Goal: Information Seeking & Learning: Learn about a topic

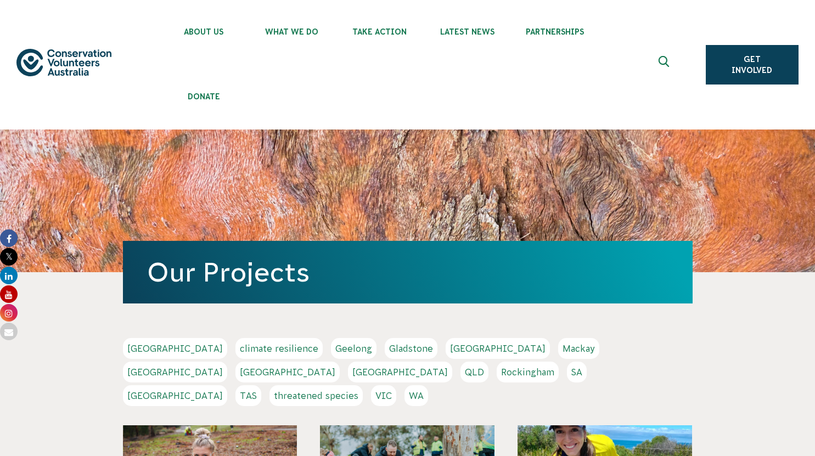
click at [235, 349] on link "climate resilience" at bounding box center [278, 348] width 87 height 21
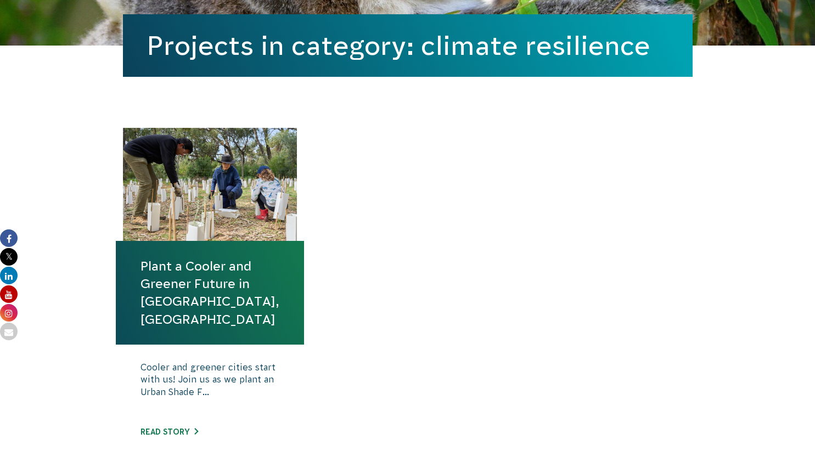
scroll to position [359, 0]
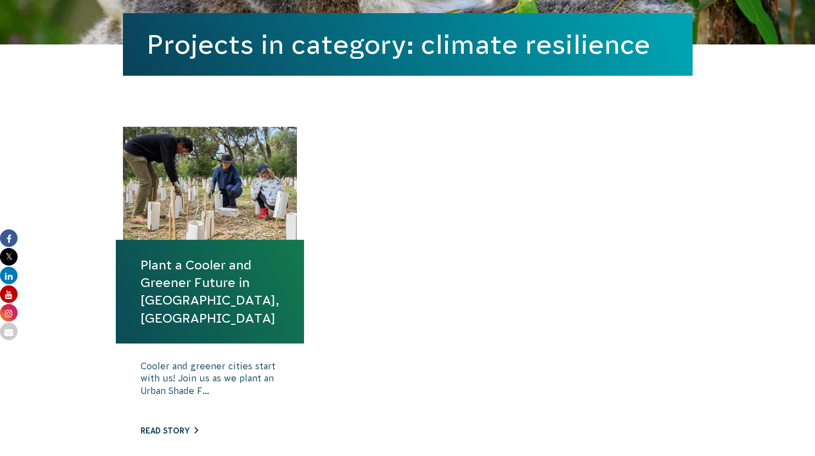
click at [187, 426] on link "Read story" at bounding box center [169, 430] width 58 height 9
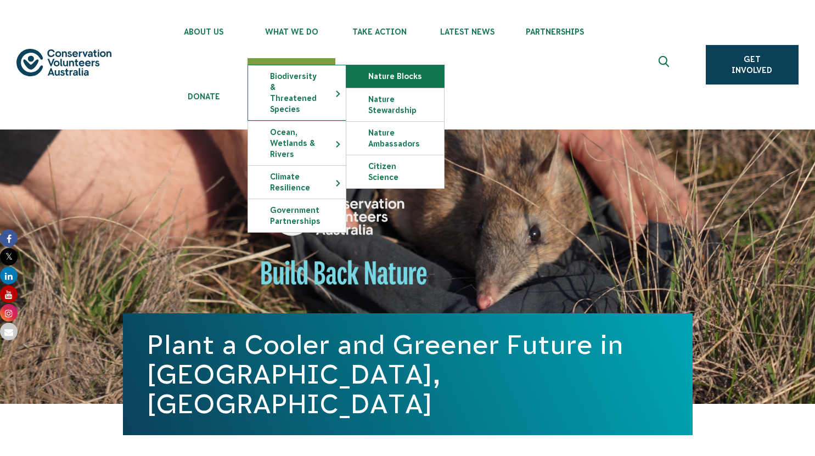
click at [378, 78] on link "Nature Blocks" at bounding box center [395, 76] width 98 height 22
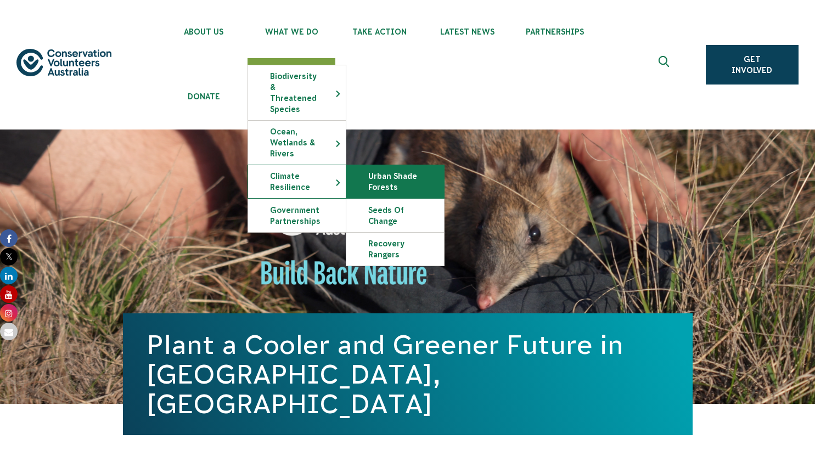
click at [375, 174] on link "Urban Shade Forests" at bounding box center [395, 181] width 98 height 33
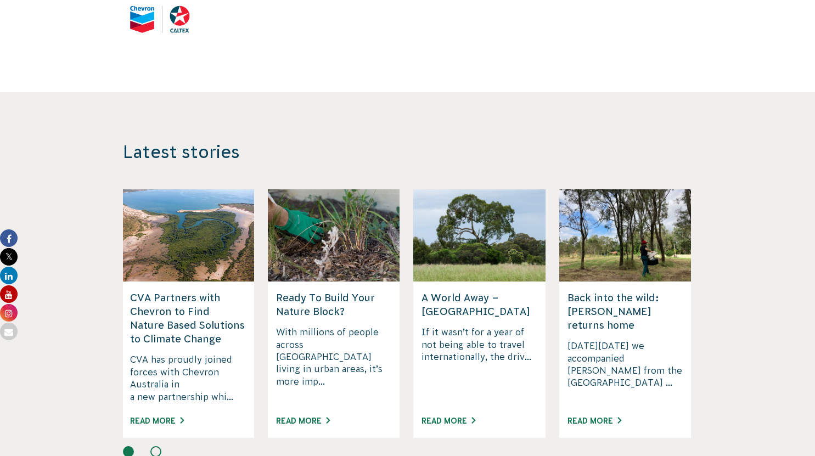
scroll to position [1679, 0]
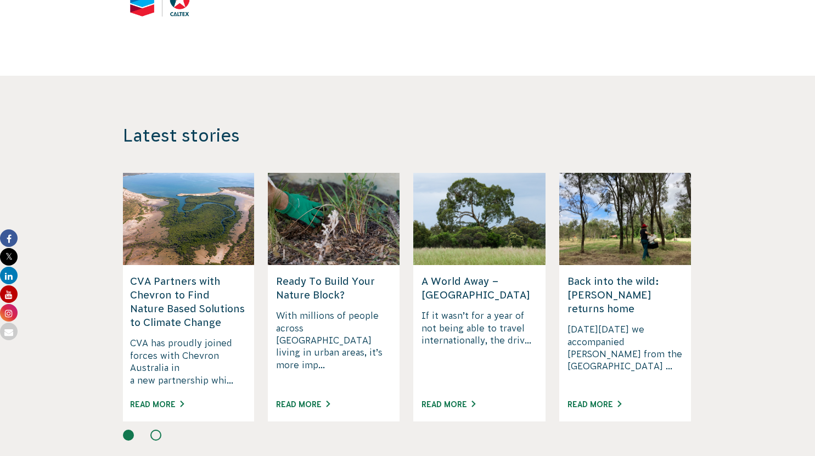
drag, startPoint x: 819, startPoint y: 26, endPoint x: 801, endPoint y: 279, distance: 254.1
click at [300, 400] on link "Read More" at bounding box center [303, 404] width 54 height 9
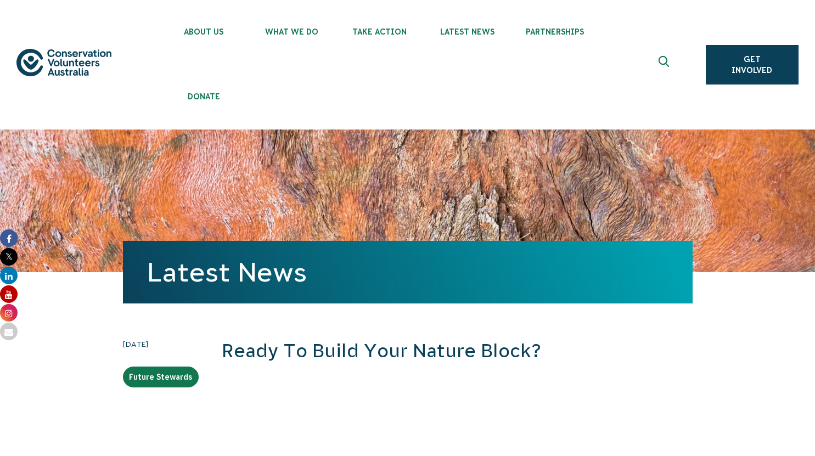
click at [662, 64] on use "Expand search box" at bounding box center [663, 61] width 10 height 11
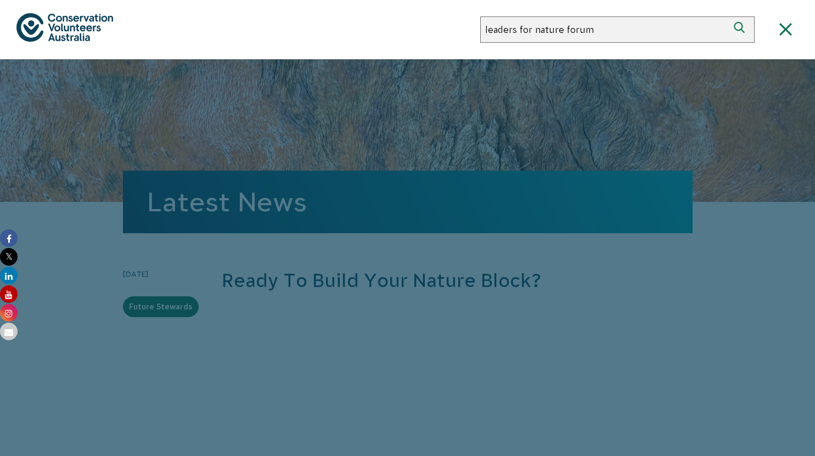
type input "leaders for nature forum"
click at [728, 16] on button "Search" at bounding box center [741, 29] width 26 height 26
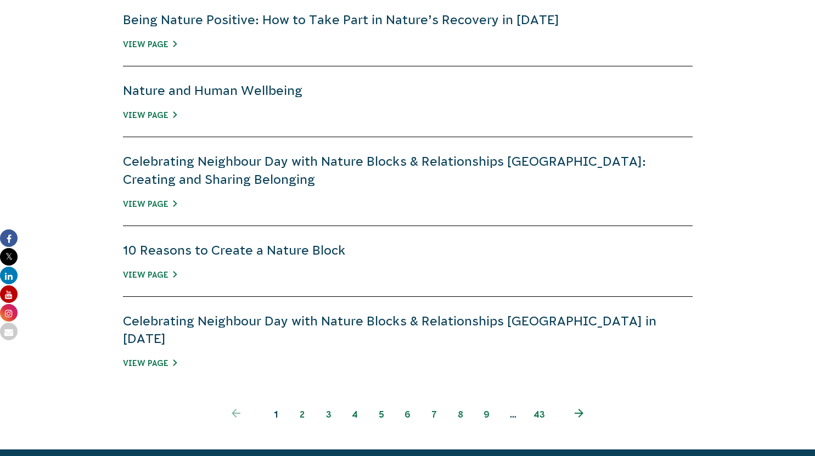
scroll to position [789, 0]
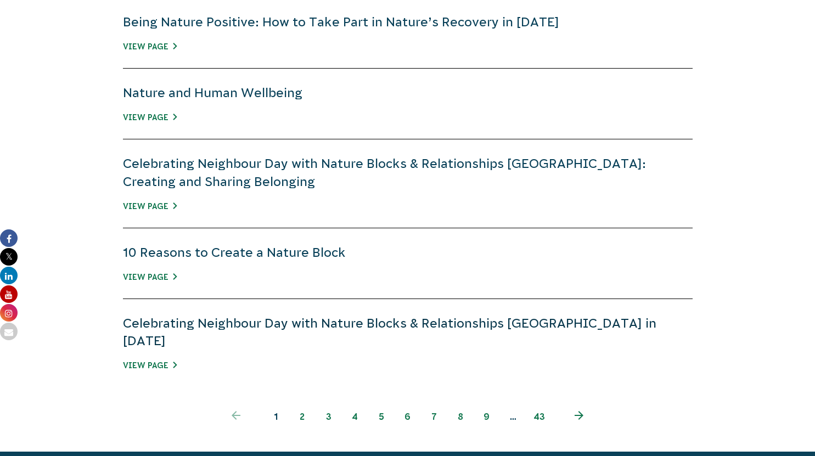
click at [364, 316] on link "Celebrating Neighbour Day with Nature Blocks & Relationships Australia in 2025" at bounding box center [389, 332] width 533 height 32
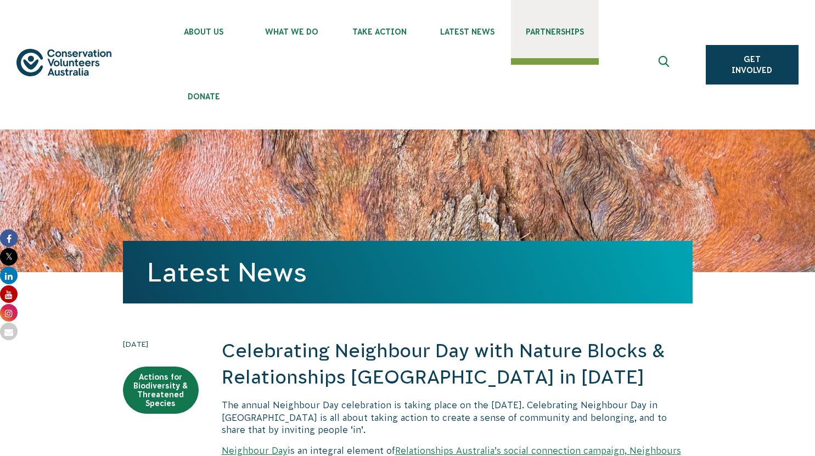
click at [547, 30] on span "Partnerships" at bounding box center [555, 31] width 88 height 9
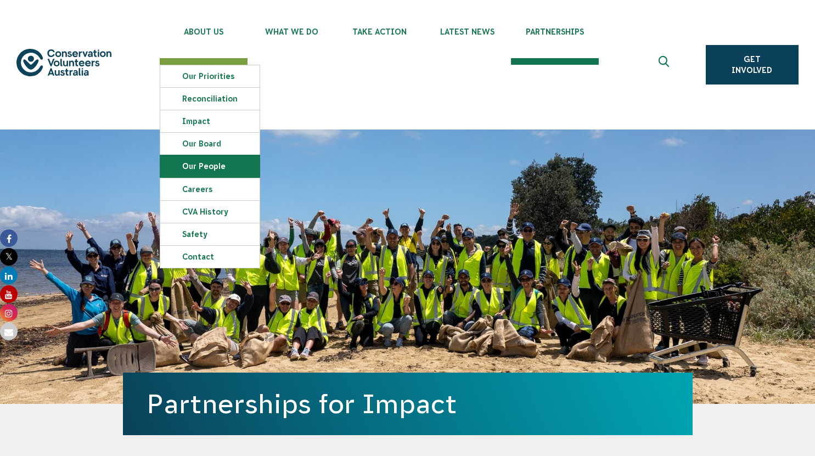
click at [214, 160] on link "Our People" at bounding box center [209, 166] width 99 height 22
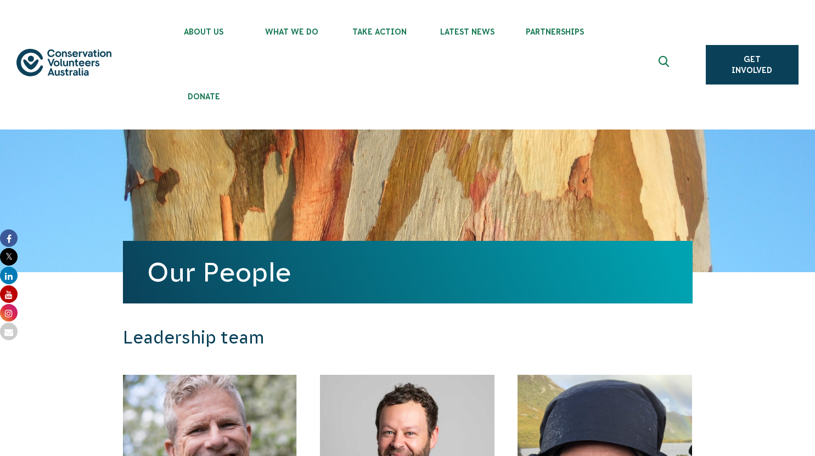
drag, startPoint x: 820, startPoint y: 47, endPoint x: 809, endPoint y: -66, distance: 114.1
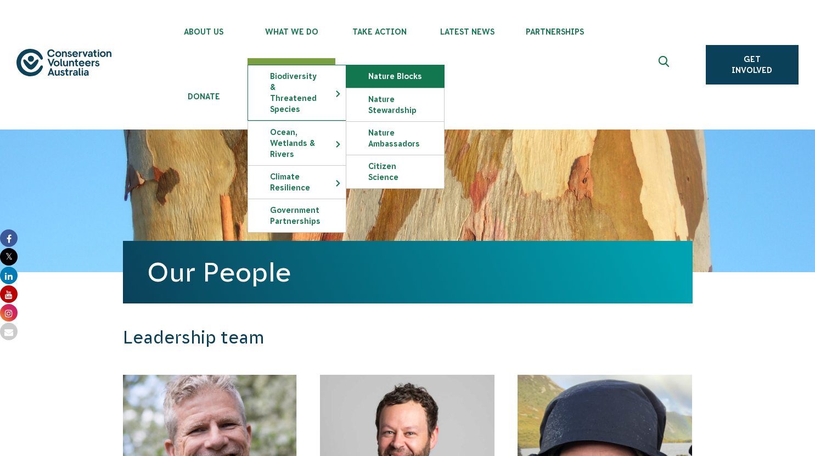
click at [387, 80] on link "Nature Blocks" at bounding box center [395, 76] width 98 height 22
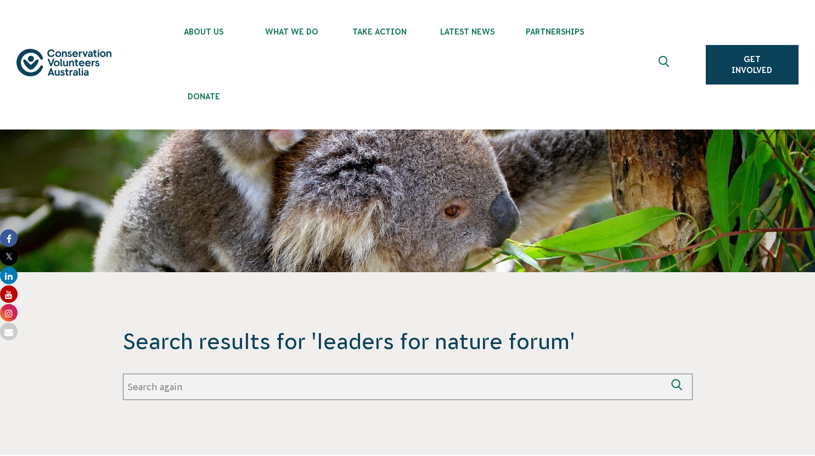
click at [663, 61] on icon "Expand search box" at bounding box center [665, 64] width 14 height 16
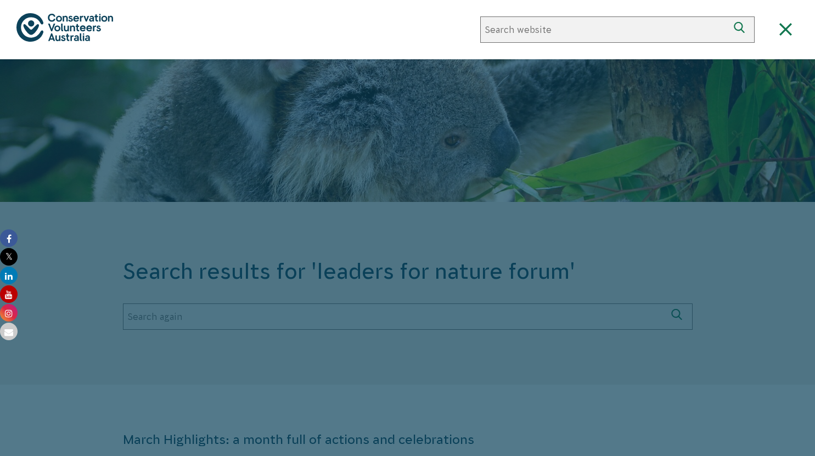
click at [593, 30] on input "Search again" at bounding box center [604, 29] width 248 height 26
type input "domain"
click at [728, 16] on button "Search" at bounding box center [741, 29] width 26 height 26
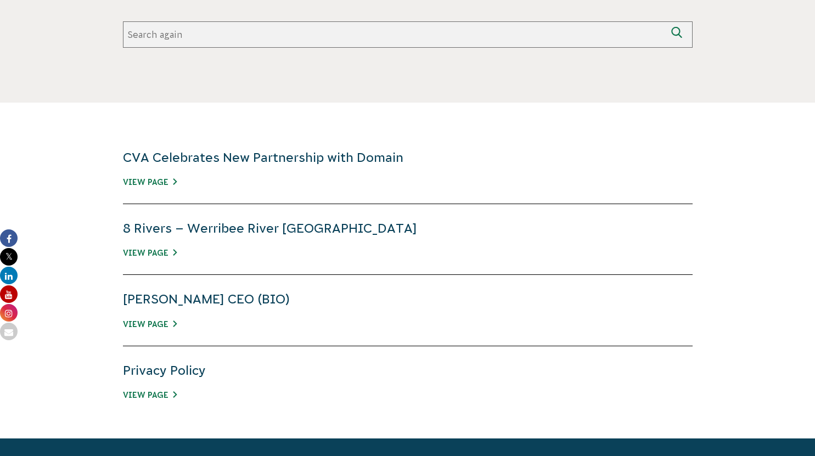
scroll to position [351, 0]
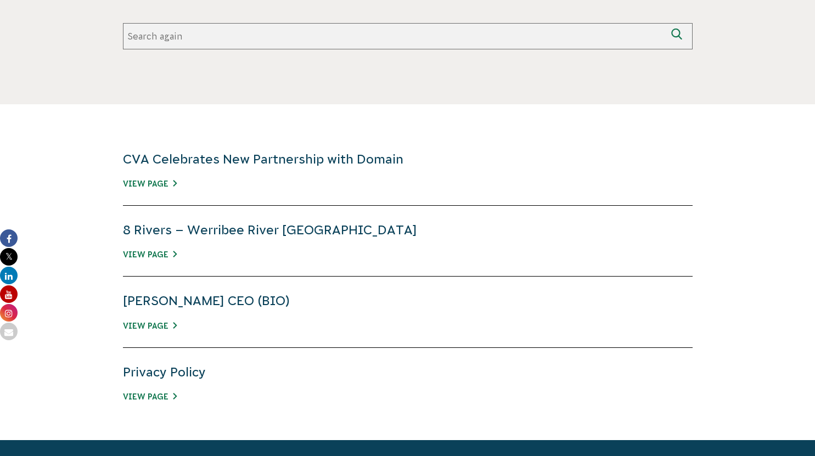
drag, startPoint x: 817, startPoint y: 80, endPoint x: 821, endPoint y: 192, distance: 112.0
click at [814, 192] on html "About Us Our Priorities Reconciliation Impact Our Board Our People Careers CVA …" at bounding box center [407, 331] width 815 height 1364
click at [377, 160] on link "CVA Celebrates New Partnership with Domain" at bounding box center [263, 159] width 280 height 14
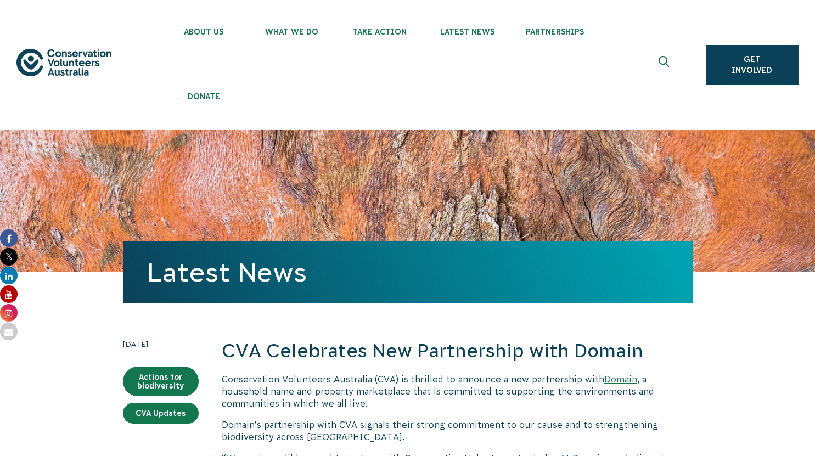
click at [69, 61] on img at bounding box center [63, 63] width 95 height 28
